Goal: Find specific page/section

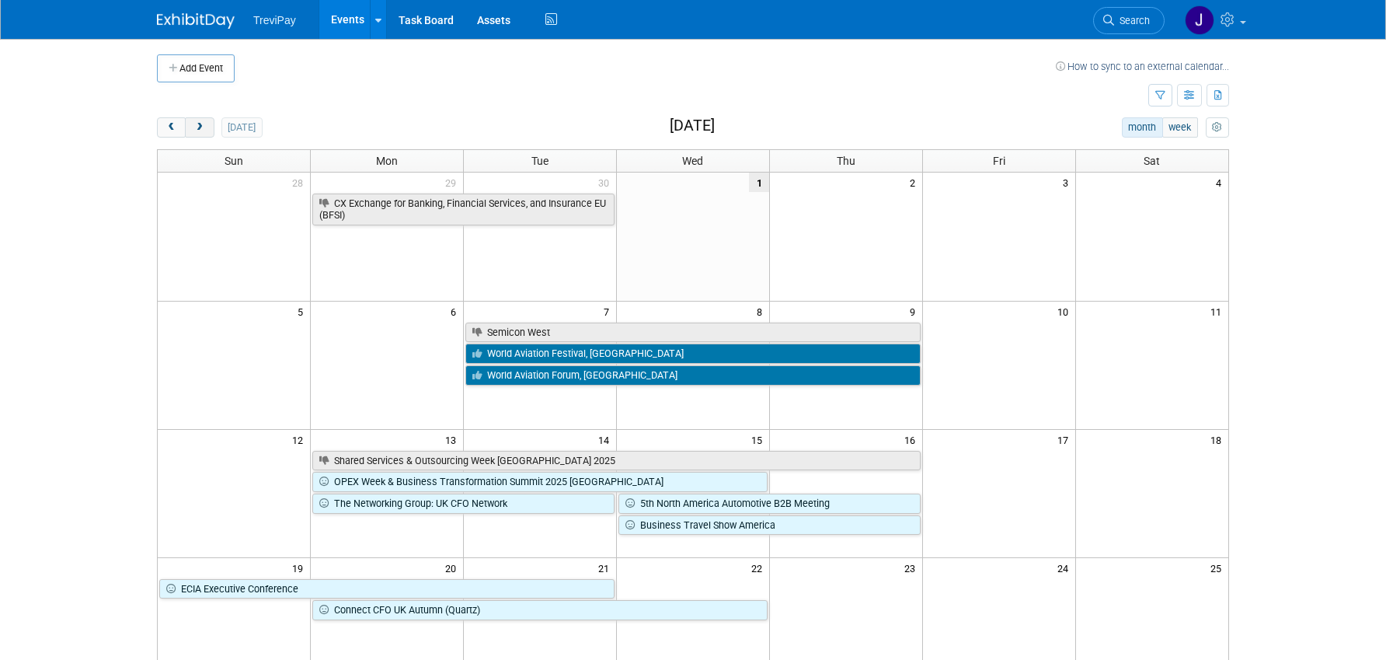
click at [209, 125] on button "next" at bounding box center [199, 127] width 29 height 20
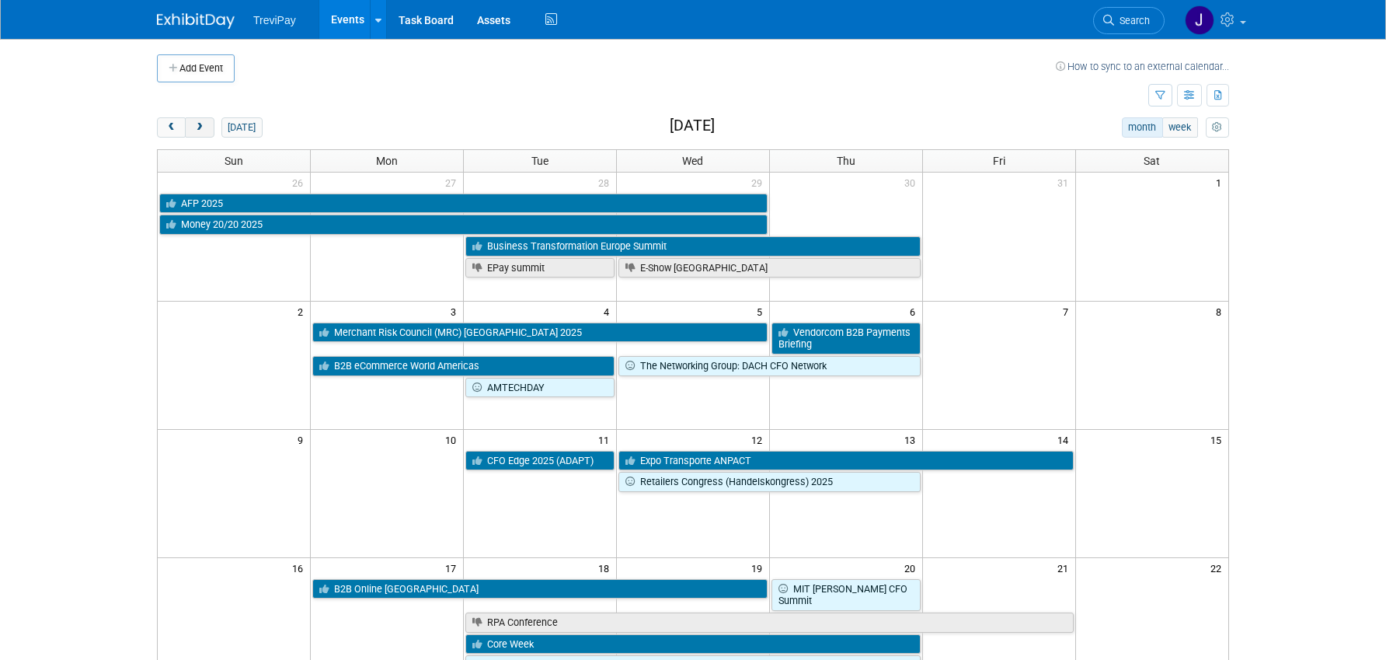
click at [207, 128] on button "next" at bounding box center [199, 127] width 29 height 20
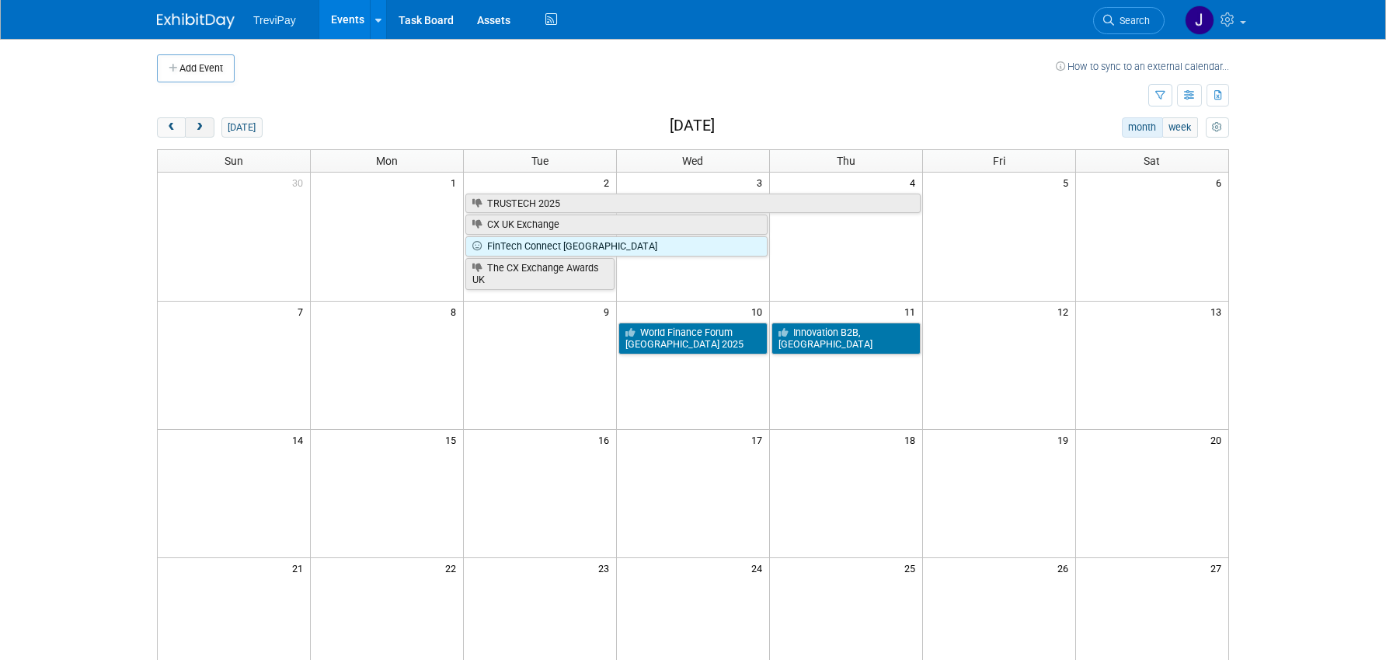
click at [200, 132] on span "next" at bounding box center [199, 128] width 12 height 10
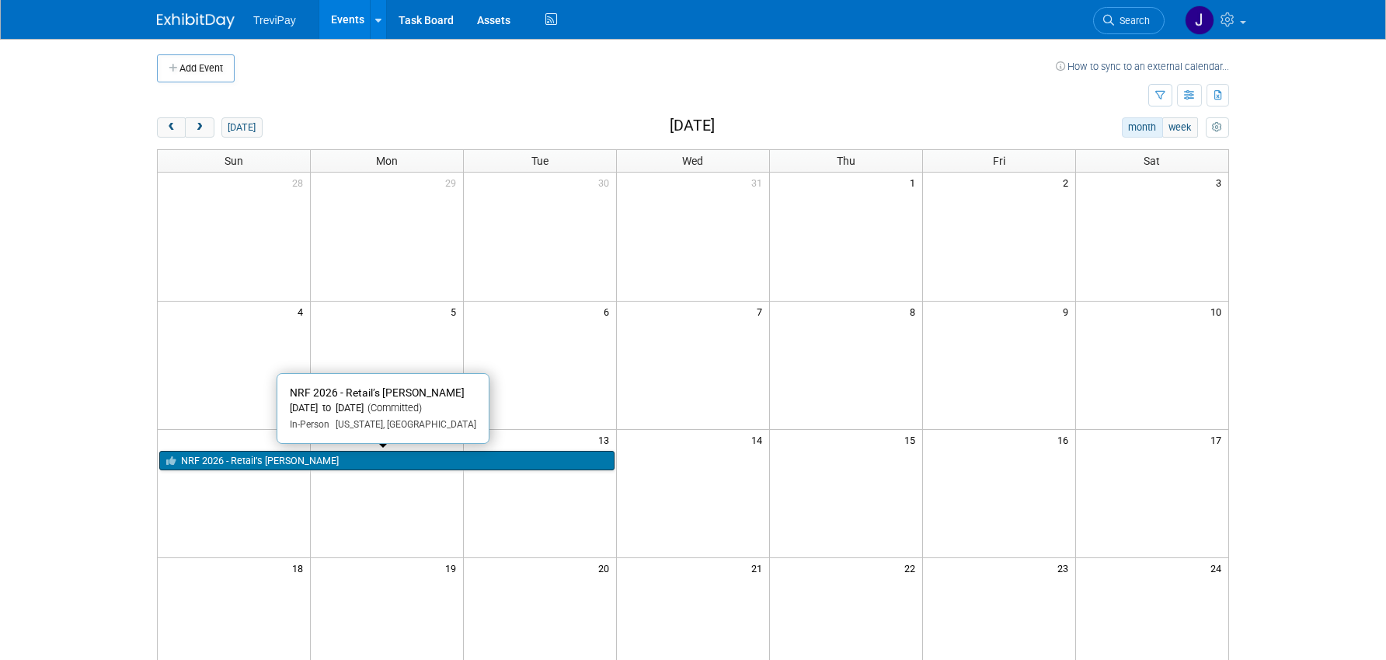
click at [359, 465] on link "NRF 2026 - Retail’s [PERSON_NAME]" at bounding box center [386, 461] width 455 height 20
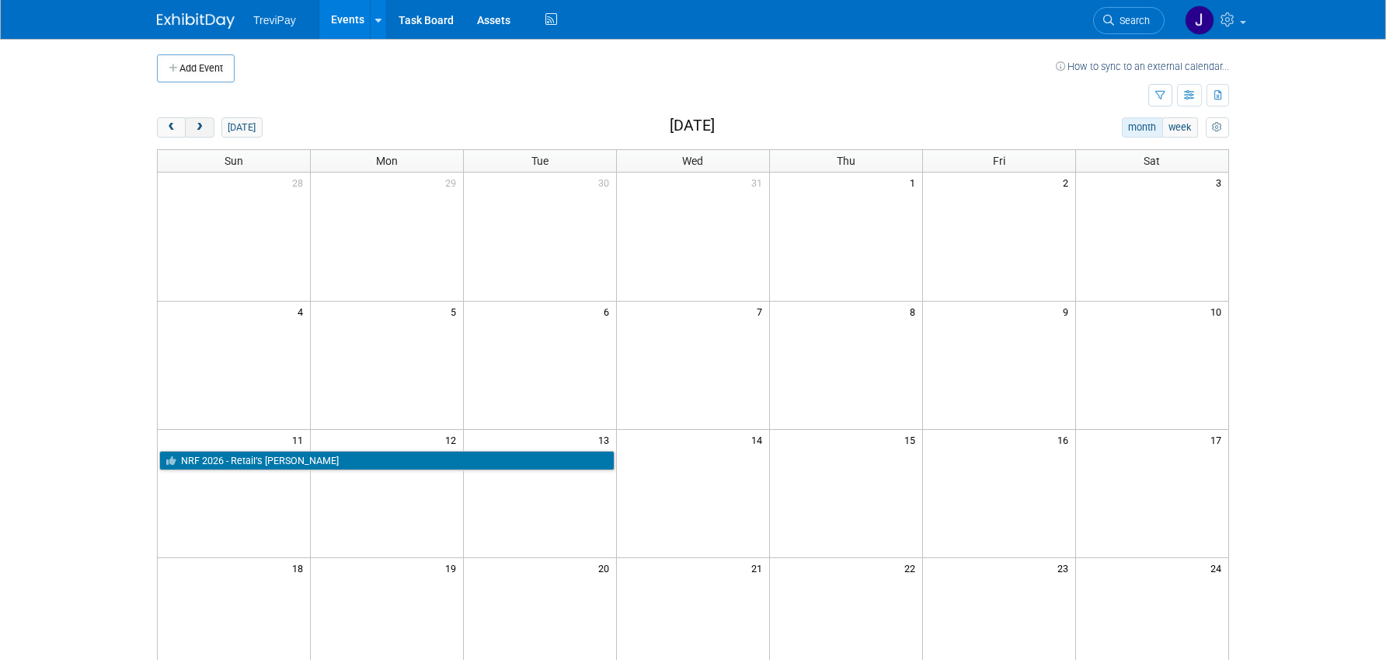
click at [207, 131] on button "next" at bounding box center [199, 127] width 29 height 20
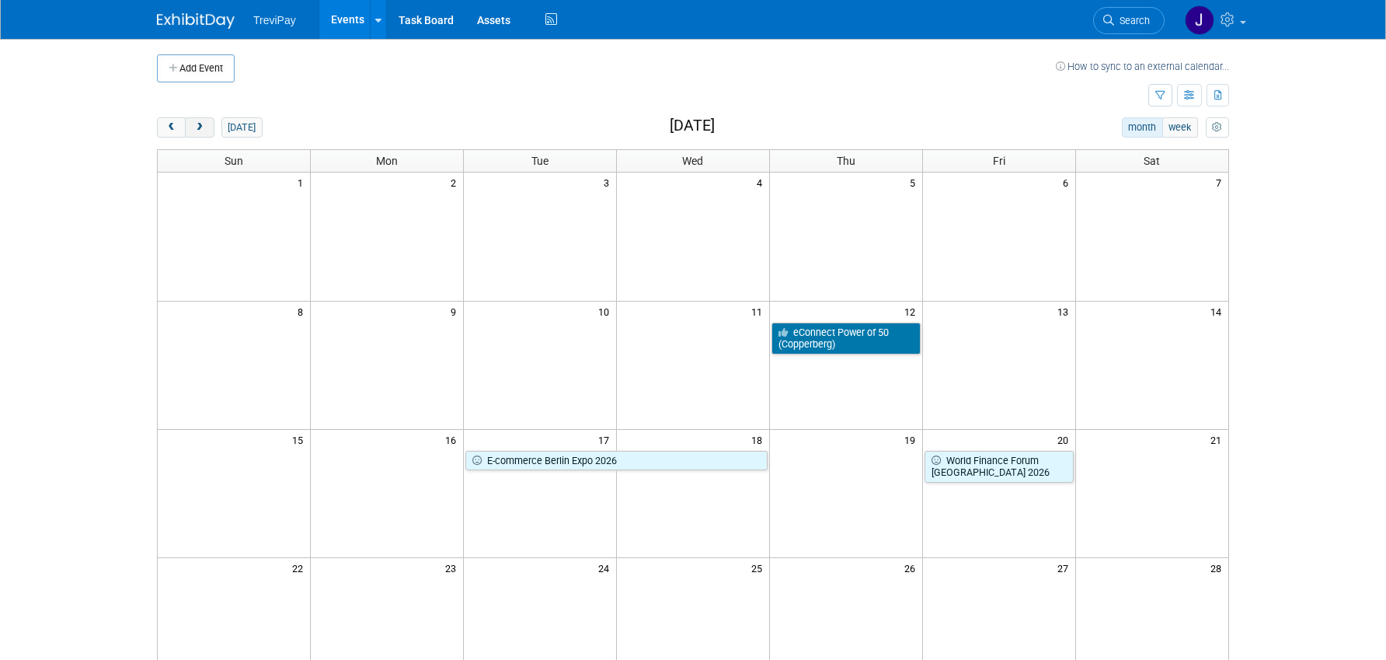
click at [207, 131] on button "next" at bounding box center [199, 127] width 29 height 20
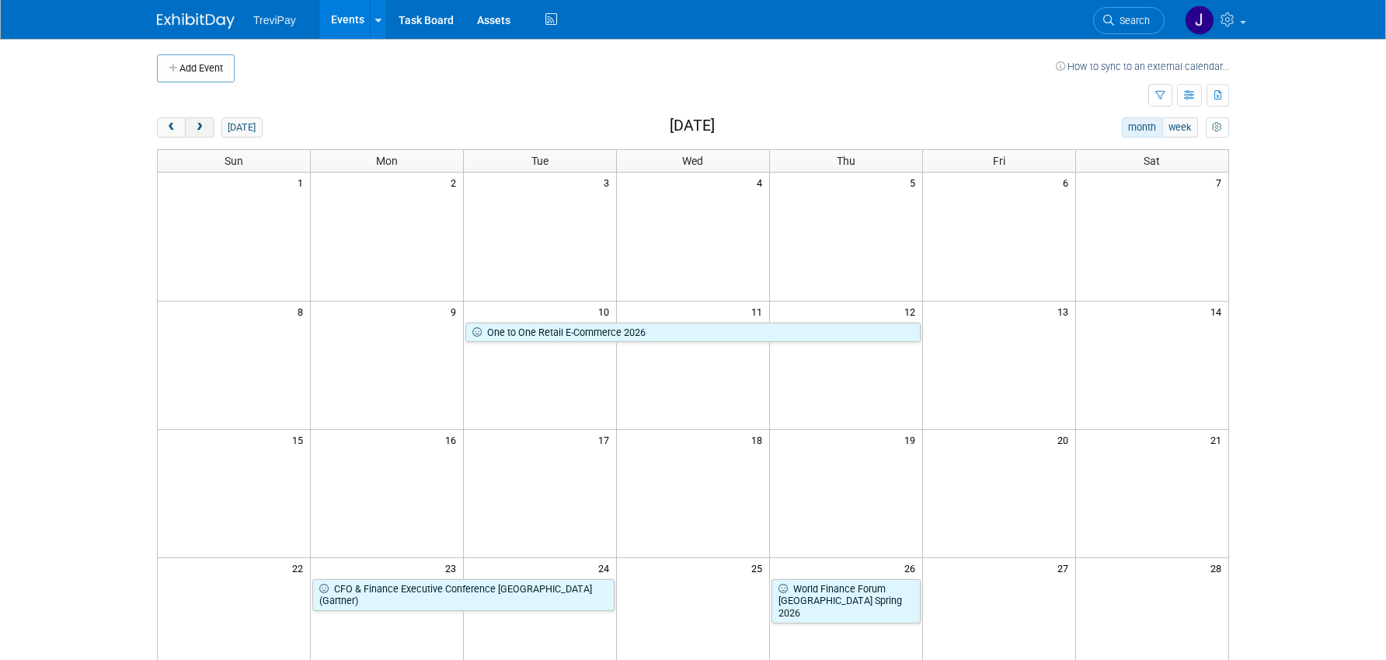
click at [207, 131] on button "next" at bounding box center [199, 127] width 29 height 20
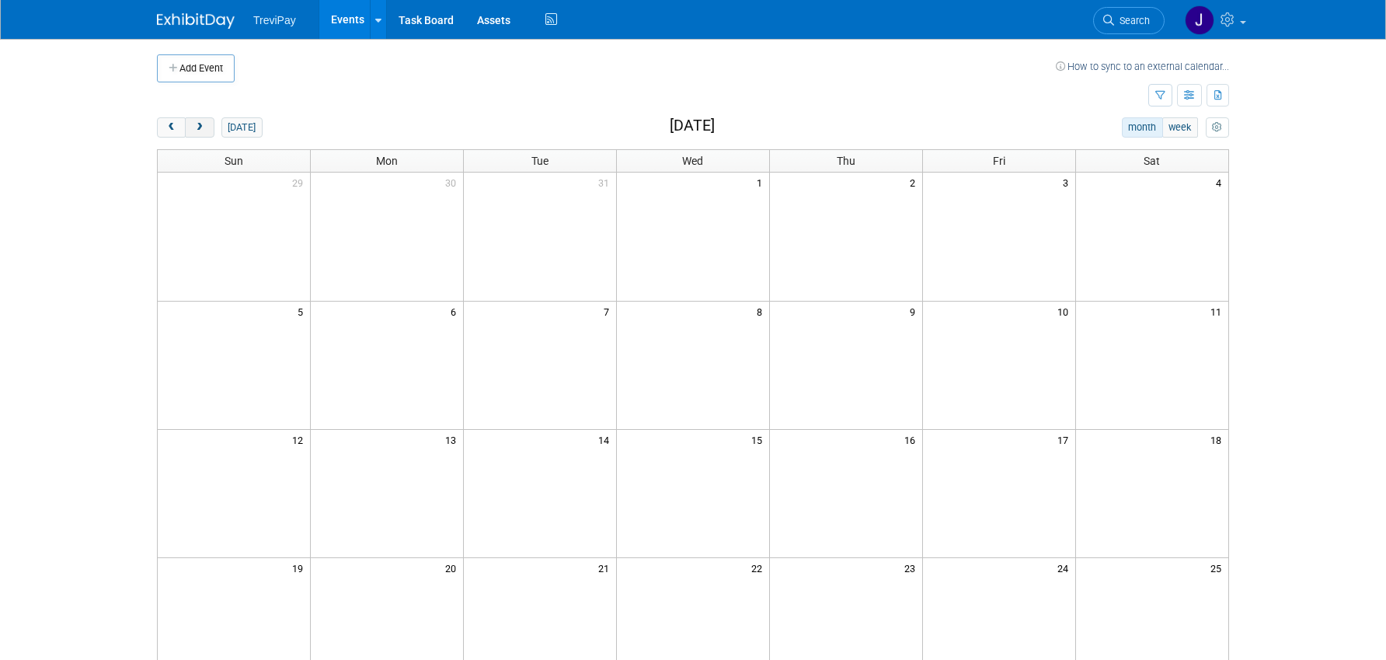
click at [207, 131] on button "next" at bounding box center [199, 127] width 29 height 20
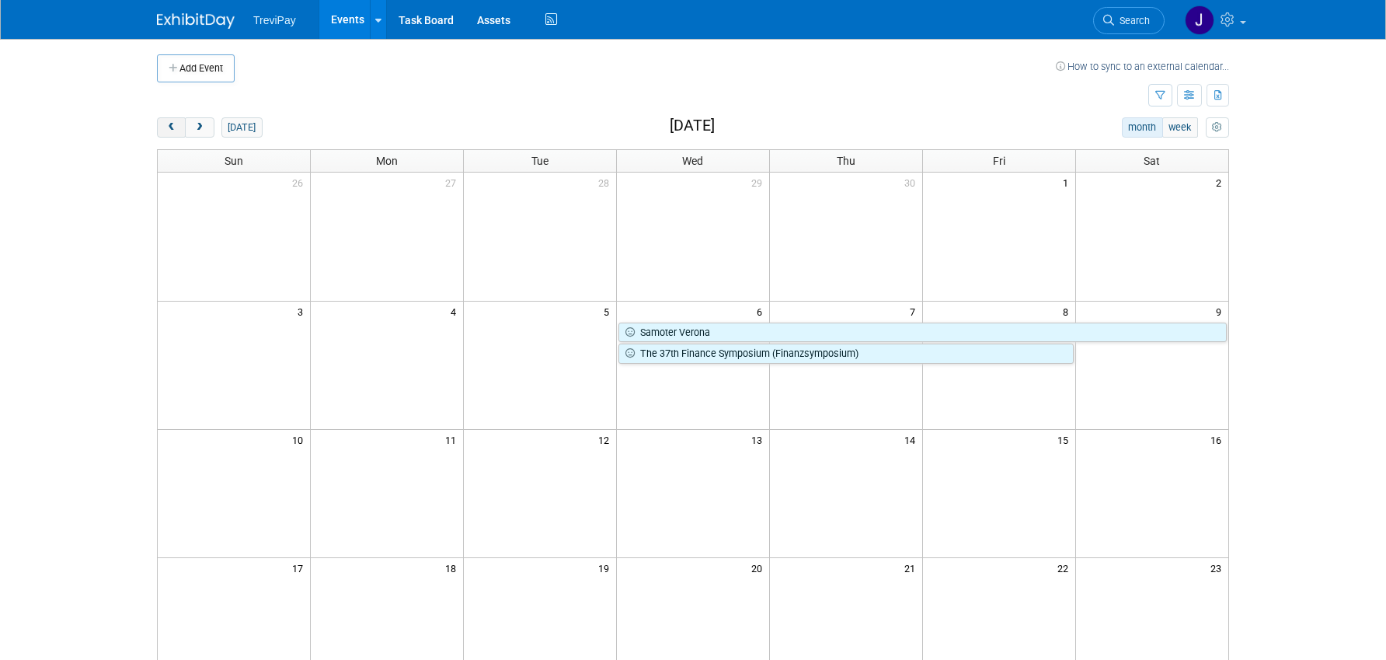
click at [176, 133] on button "prev" at bounding box center [171, 127] width 29 height 20
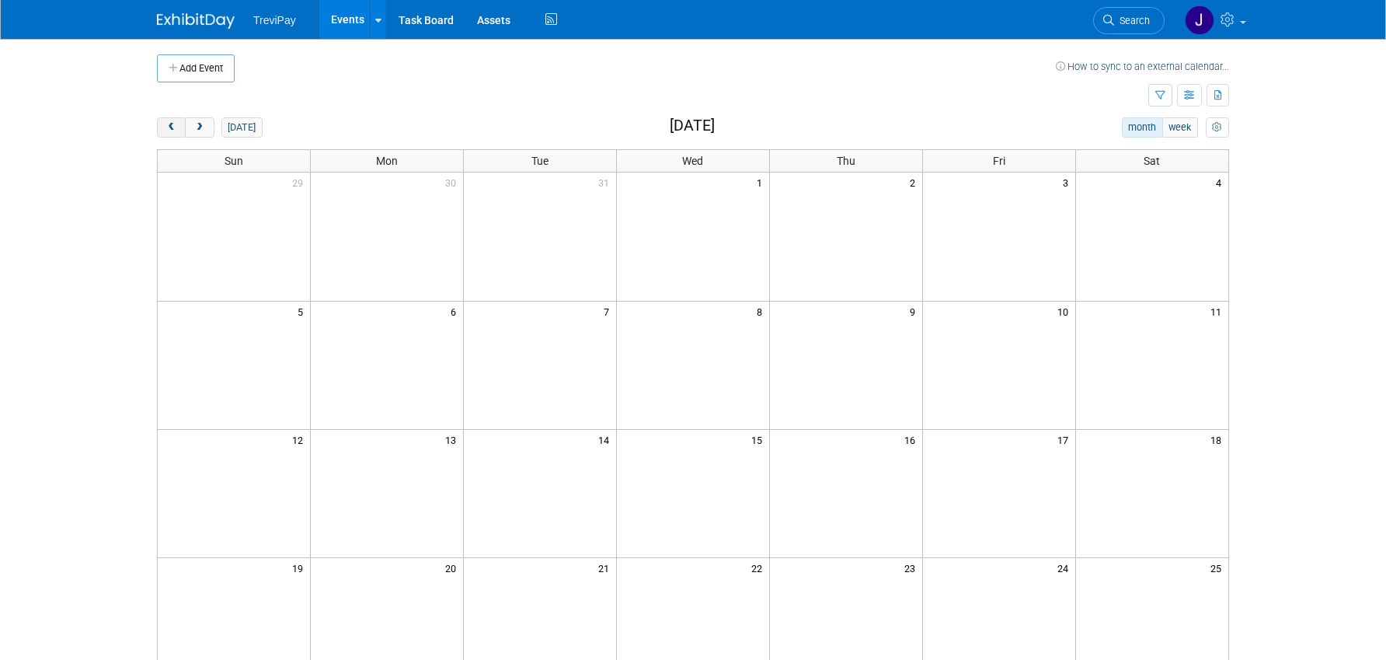
click at [176, 132] on button "prev" at bounding box center [171, 127] width 29 height 20
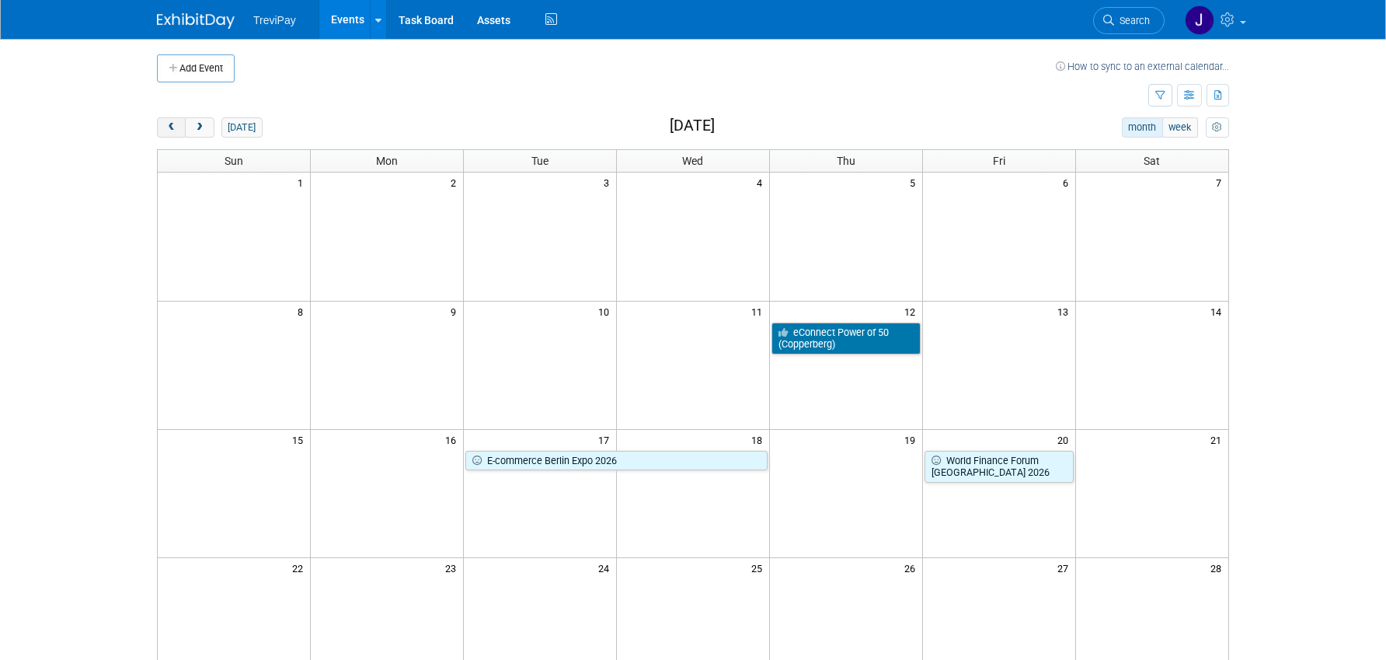
click at [176, 132] on button "prev" at bounding box center [171, 127] width 29 height 20
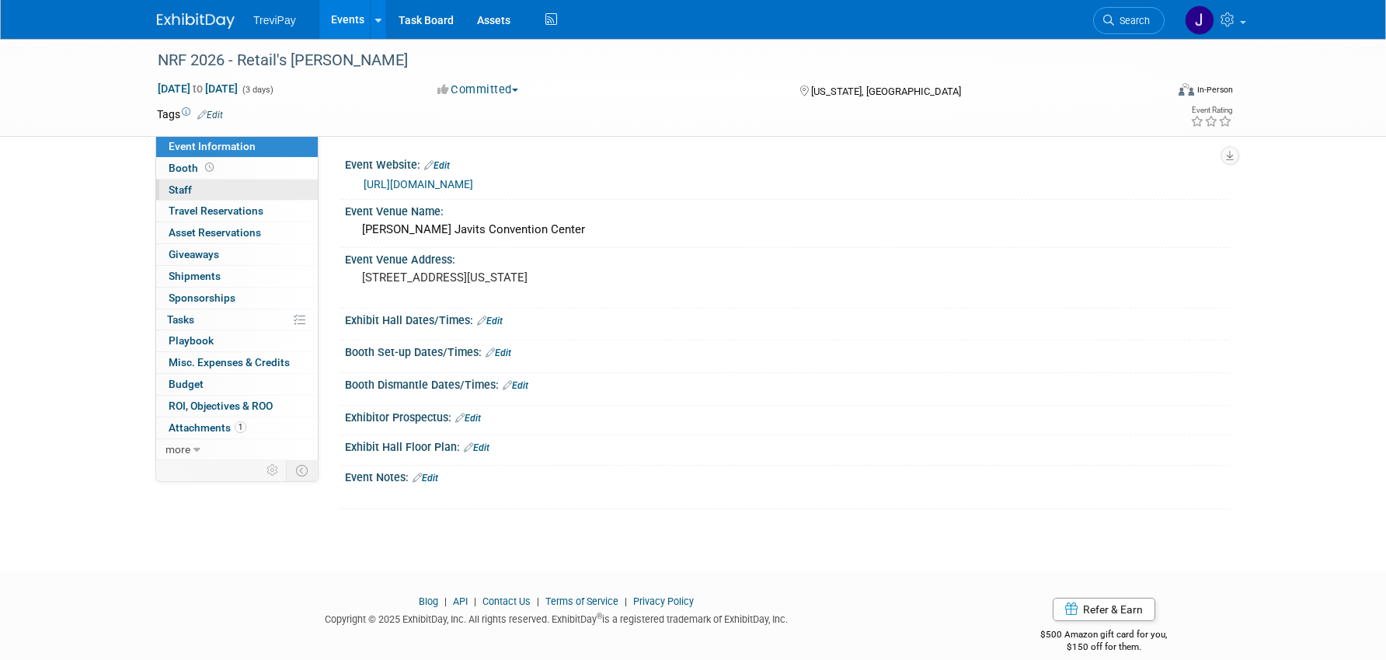
click at [229, 193] on link "0 Staff 0" at bounding box center [237, 189] width 162 height 21
